Goal: Use online tool/utility

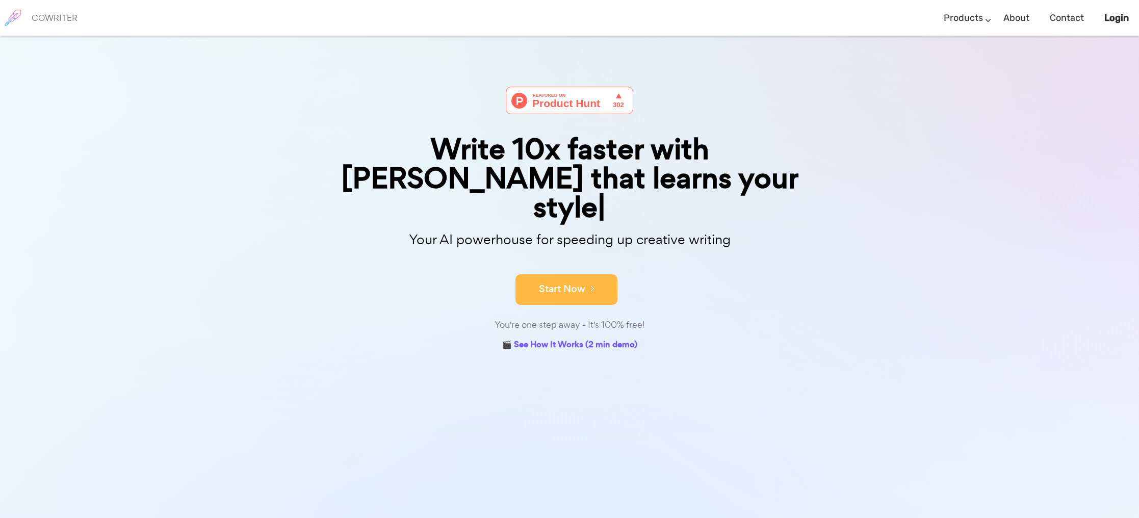
click at [604, 274] on button "Start Now" at bounding box center [567, 289] width 102 height 31
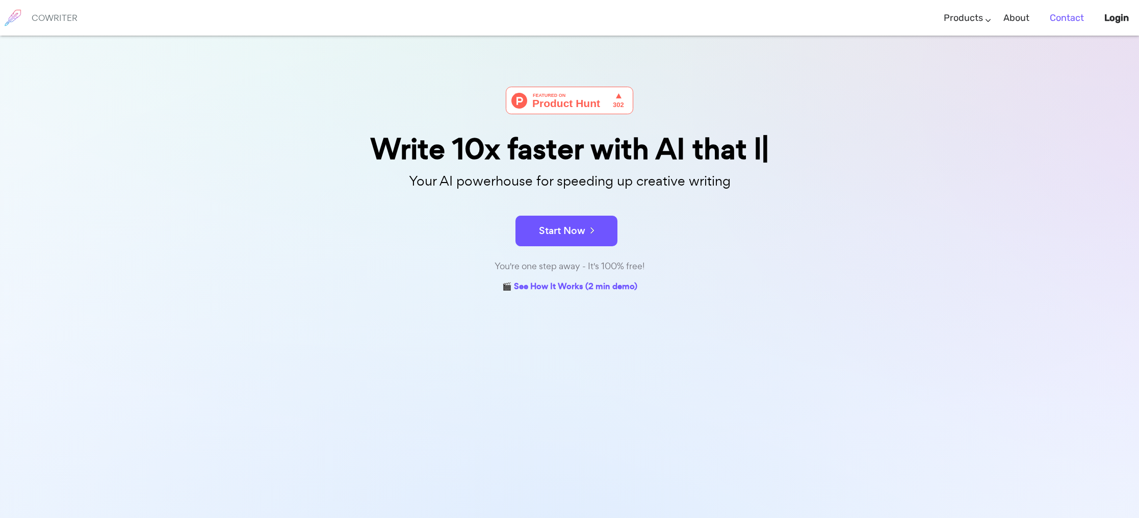
click at [1061, 19] on link "Contact" at bounding box center [1067, 18] width 34 height 30
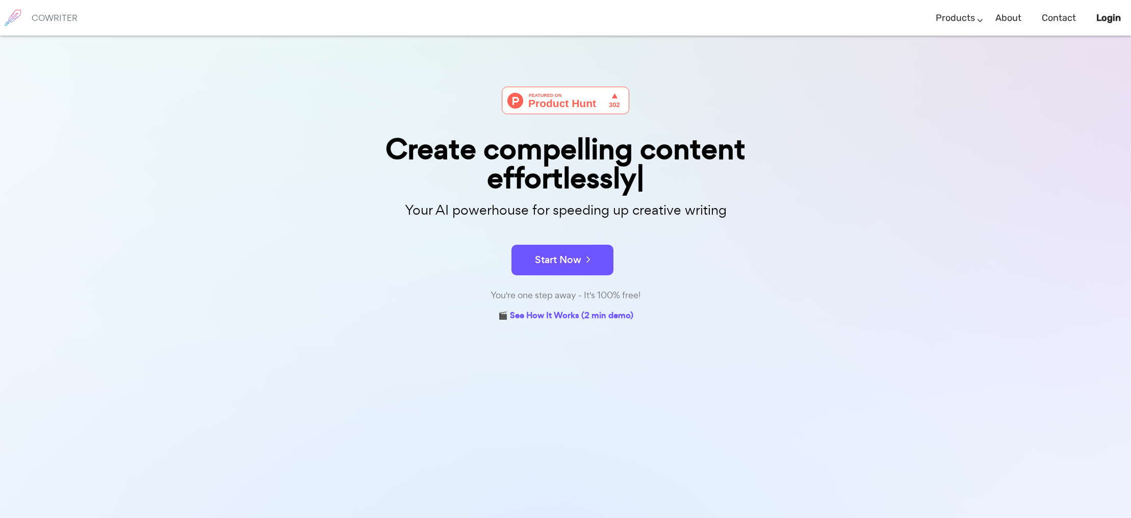
drag, startPoint x: 652, startPoint y: 289, endPoint x: 617, endPoint y: 277, distance: 36.6
click at [652, 289] on div "You're one step away - It's 100% free!" at bounding box center [566, 295] width 510 height 15
click at [598, 269] on button "Start Now" at bounding box center [563, 260] width 102 height 31
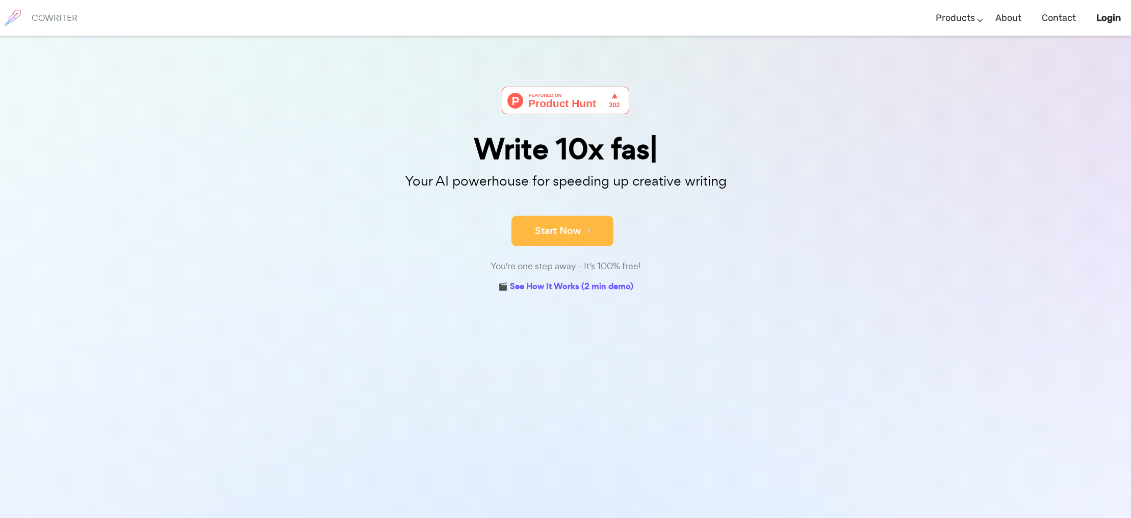
click at [576, 240] on button "Start Now" at bounding box center [563, 231] width 102 height 31
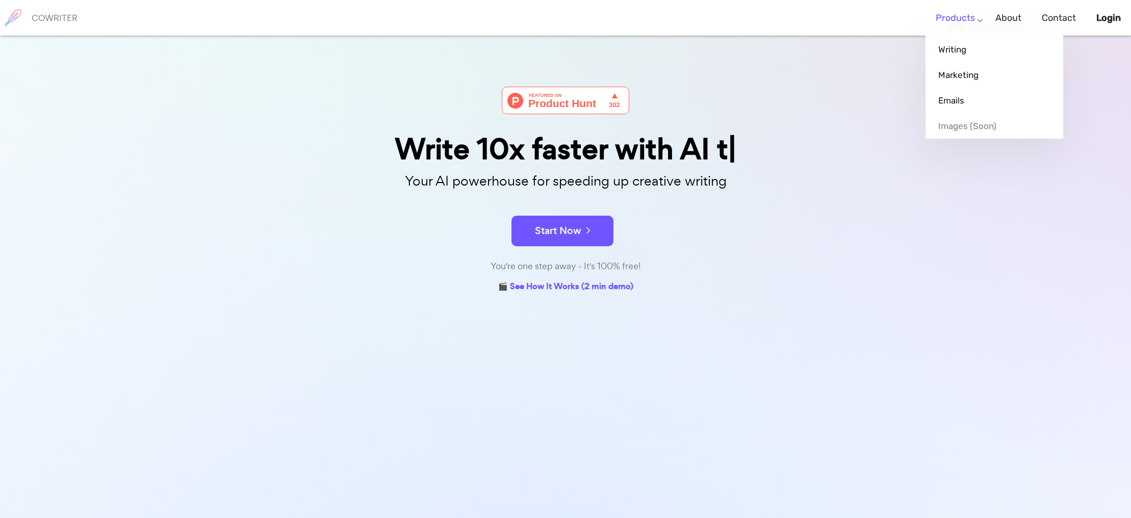
click at [976, 16] on li "Products Writing Marketing Emails Images (soon)" at bounding box center [956, 18] width 60 height 30
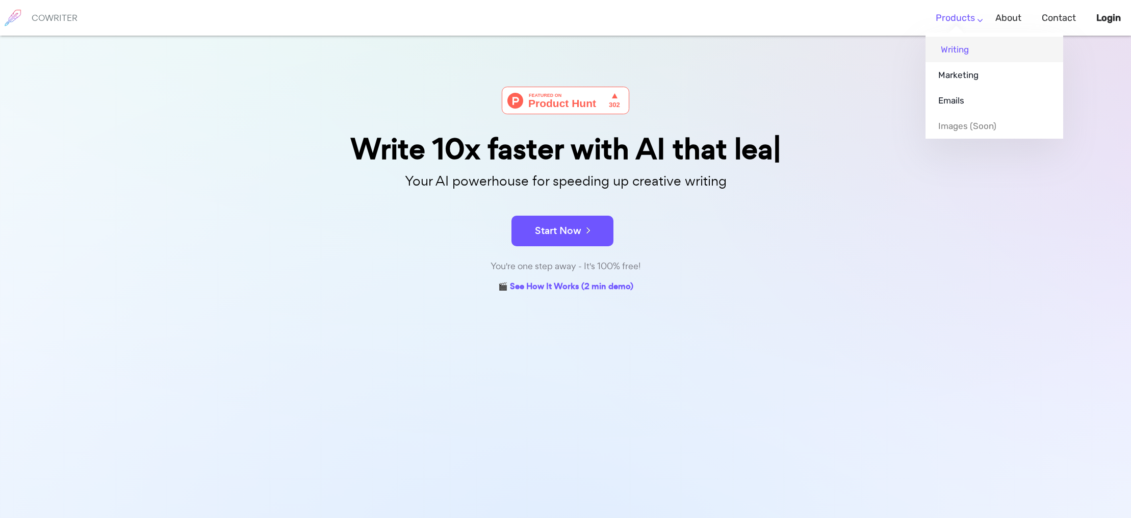
click at [956, 45] on link "Writing" at bounding box center [995, 50] width 138 height 26
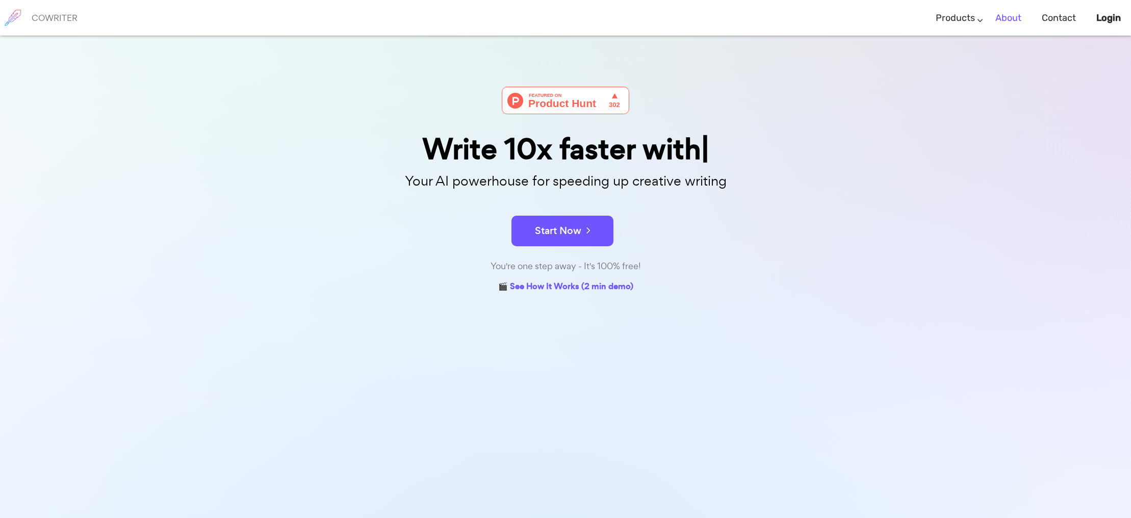
click at [986, 14] on li "About" at bounding box center [1008, 18] width 46 height 30
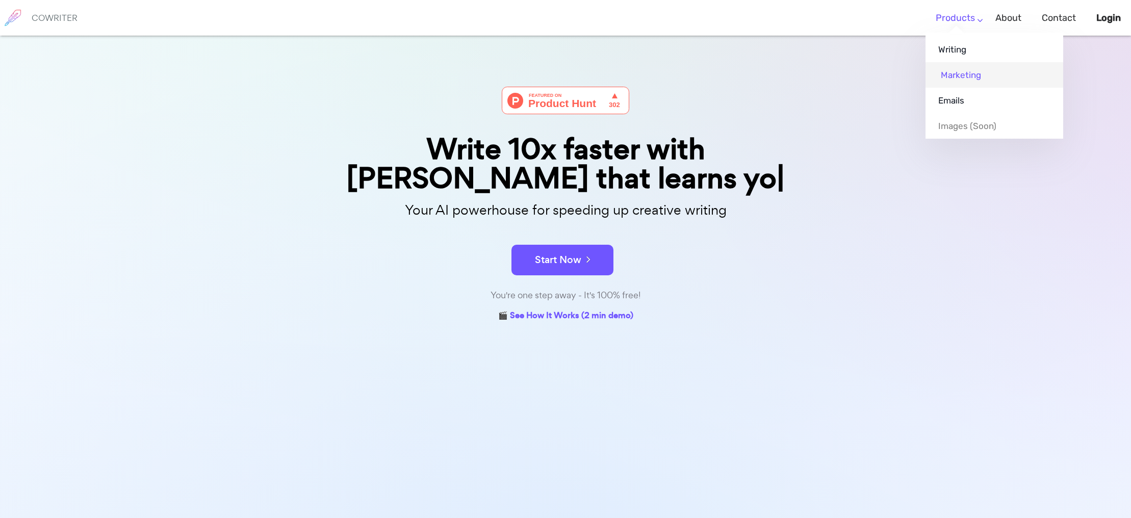
click at [967, 77] on link "Marketing" at bounding box center [995, 75] width 138 height 26
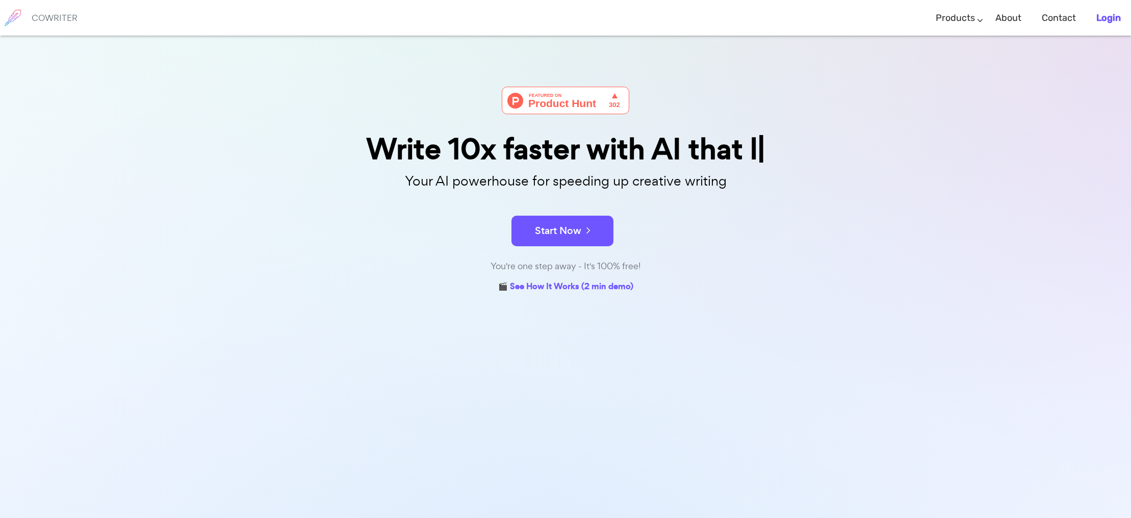
click at [1097, 17] on b "Login" at bounding box center [1109, 17] width 24 height 11
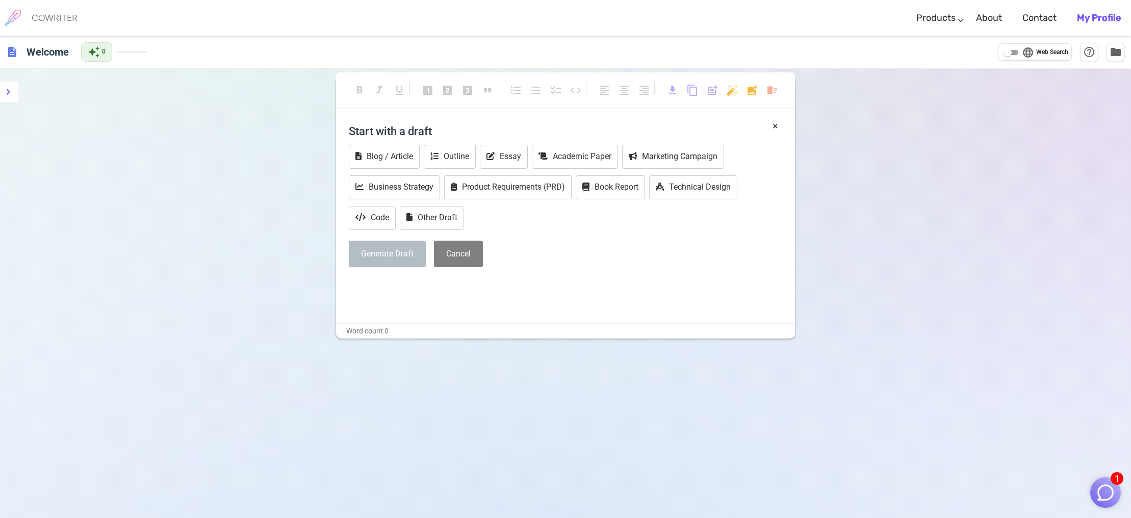
click at [412, 130] on h4 "Start with a draft" at bounding box center [566, 131] width 434 height 24
click at [405, 162] on button "Blog / Article" at bounding box center [384, 157] width 71 height 24
